Goal: Navigation & Orientation: Find specific page/section

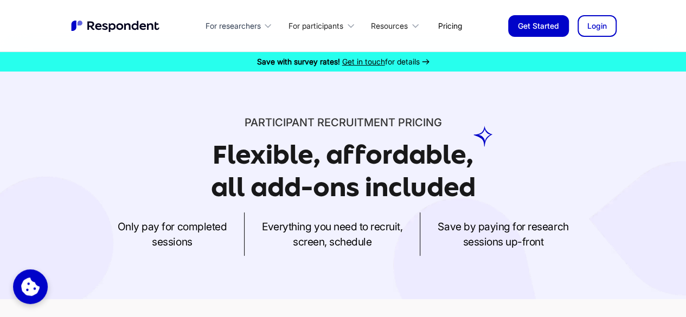
click at [263, 27] on icon at bounding box center [267, 26] width 11 height 11
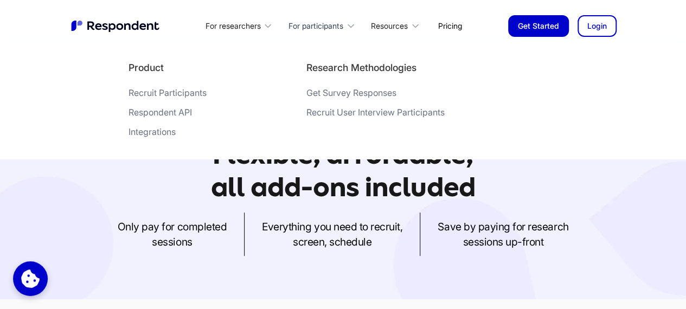
click at [309, 24] on div "For participants" at bounding box center [316, 26] width 55 height 11
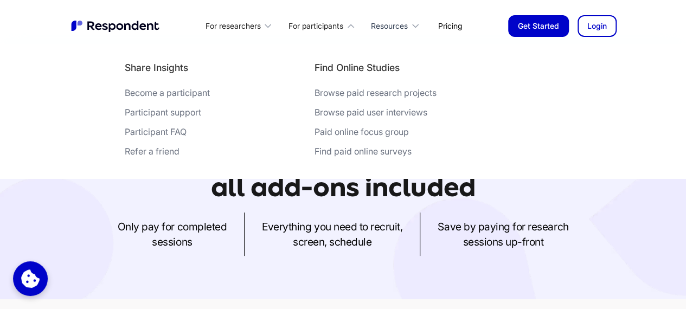
click at [393, 22] on div "Resources" at bounding box center [389, 26] width 37 height 11
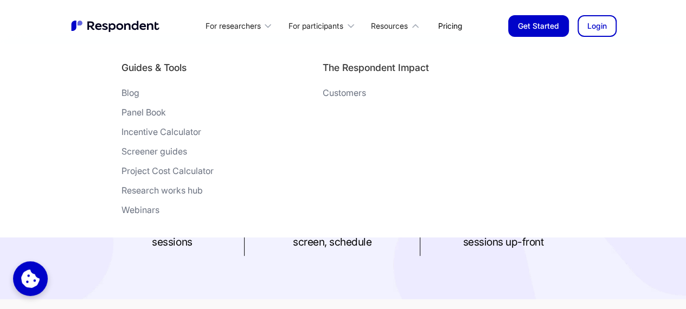
click at [438, 24] on link "Pricing" at bounding box center [450, 25] width 41 height 25
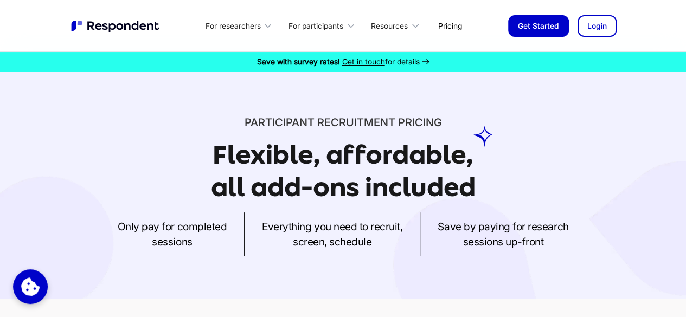
click at [594, 28] on link "Login" at bounding box center [597, 26] width 39 height 22
